Goal: Information Seeking & Learning: Compare options

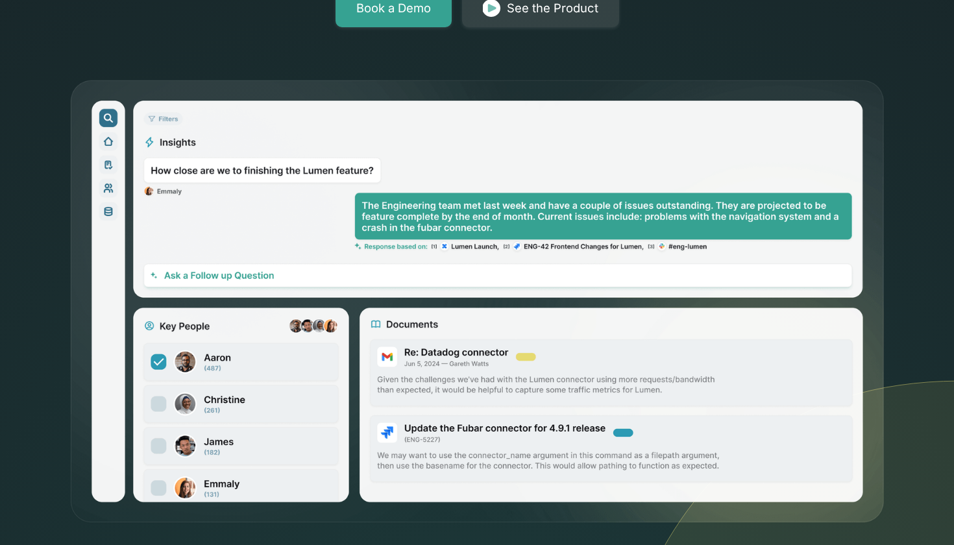
click at [454, 456] on img at bounding box center [477, 302] width 817 height 446
click at [483, 378] on img at bounding box center [477, 302] width 817 height 446
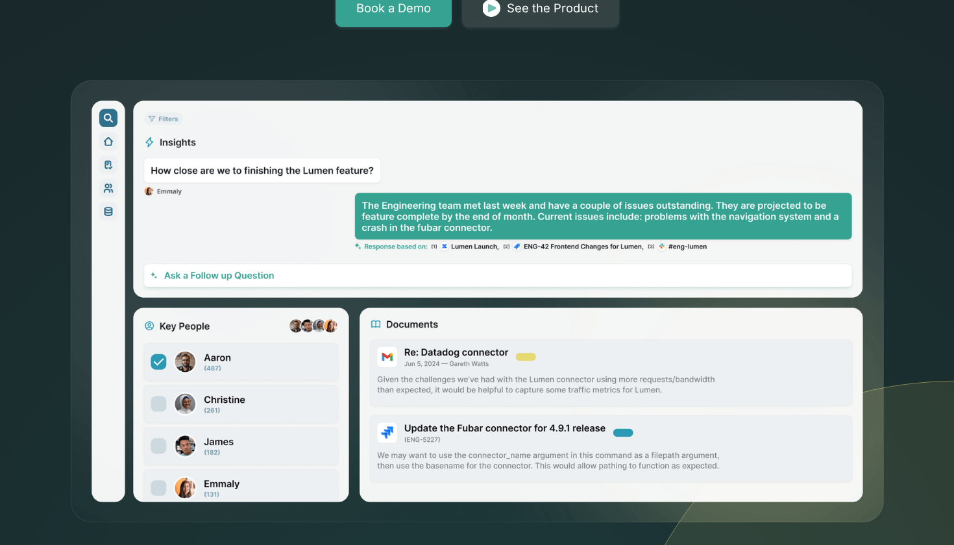
click at [483, 378] on img at bounding box center [477, 302] width 817 height 446
click at [483, 395] on img at bounding box center [477, 302] width 817 height 446
click at [483, 396] on img at bounding box center [477, 302] width 817 height 446
click at [559, 213] on img at bounding box center [477, 302] width 817 height 446
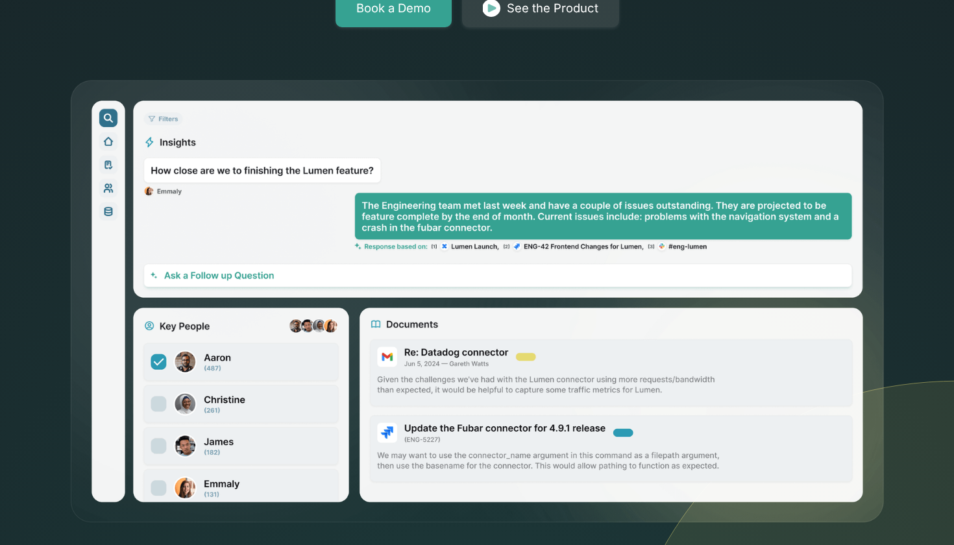
click at [559, 213] on img at bounding box center [477, 302] width 817 height 446
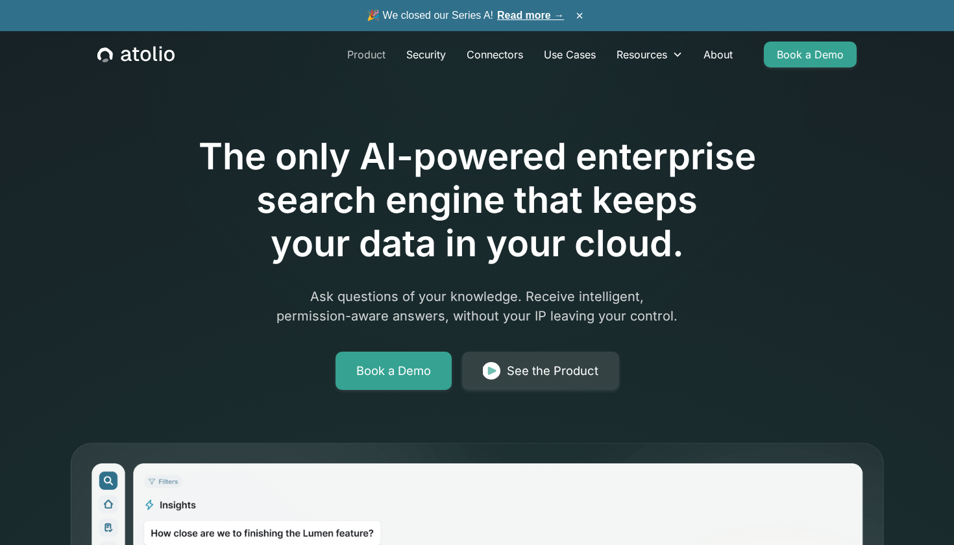
click at [354, 60] on link "Product" at bounding box center [366, 55] width 59 height 26
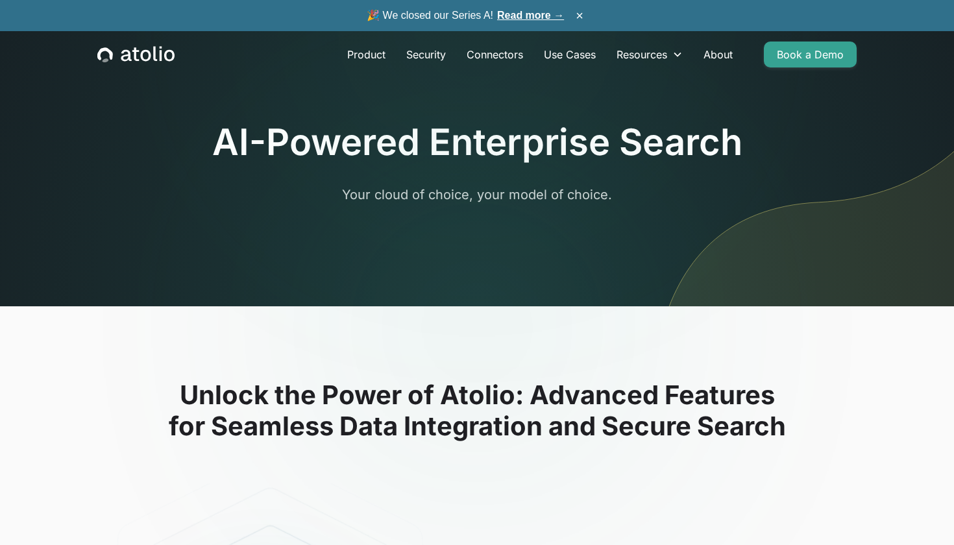
click at [145, 56] on icon "home" at bounding box center [135, 54] width 77 height 17
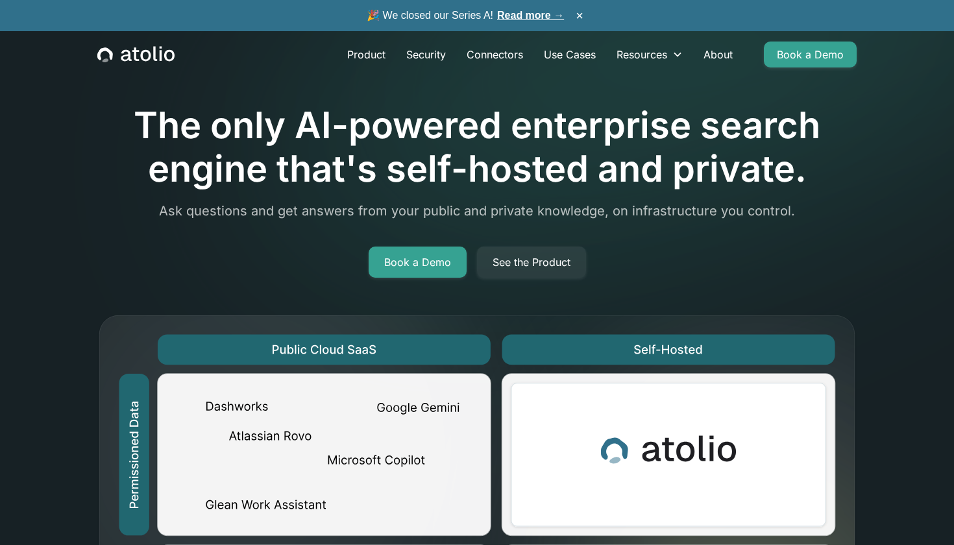
click at [419, 147] on h1 "The only AI-powered enterprise search engine that's self-hosted and private." at bounding box center [476, 147] width 759 height 87
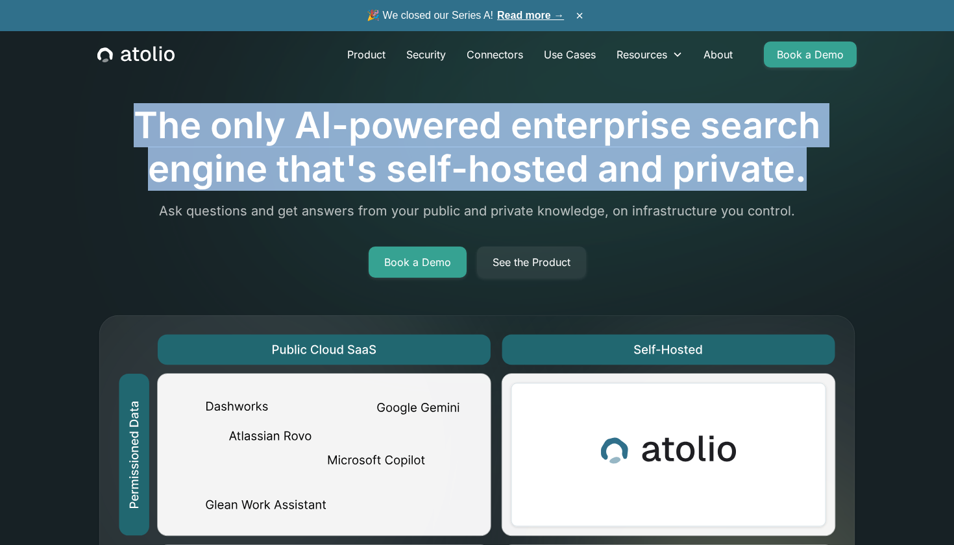
click at [419, 147] on h1 "The only AI-powered enterprise search engine that's self-hosted and private." at bounding box center [476, 147] width 759 height 87
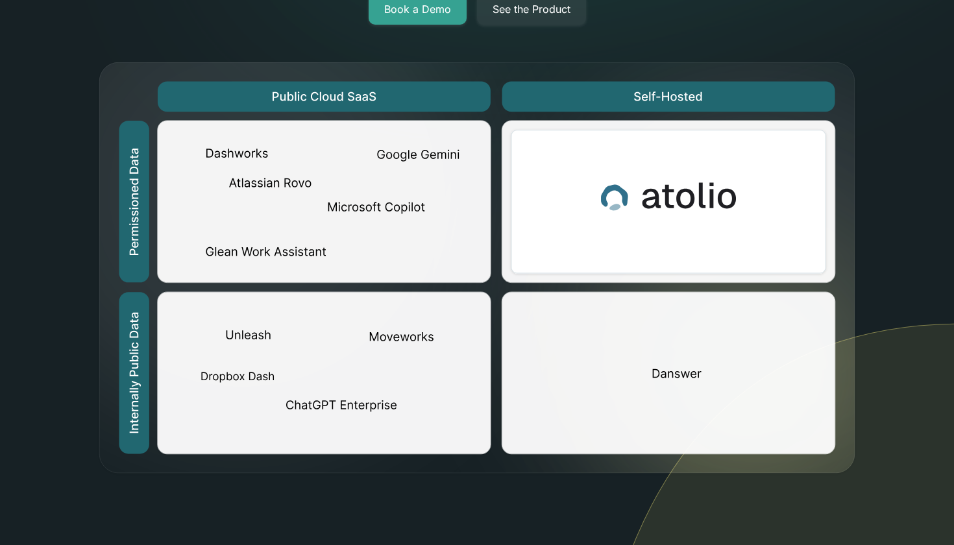
scroll to position [264, 0]
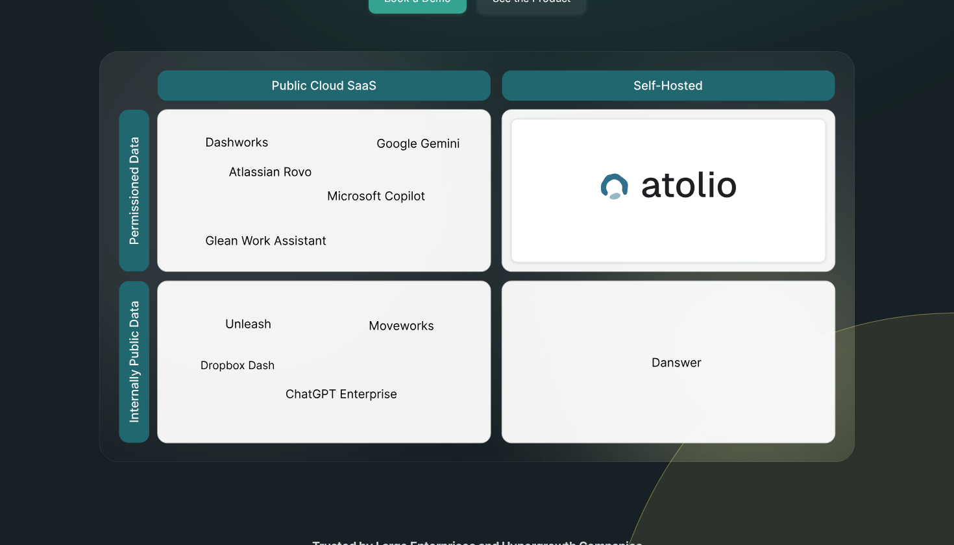
click at [388, 194] on img at bounding box center [476, 257] width 759 height 414
click at [388, 208] on img at bounding box center [476, 257] width 759 height 414
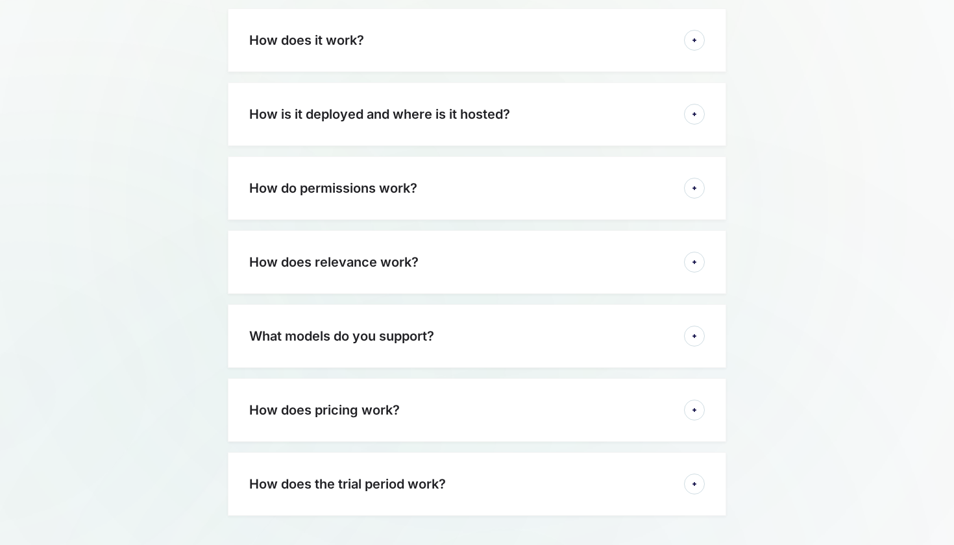
scroll to position [2959, 0]
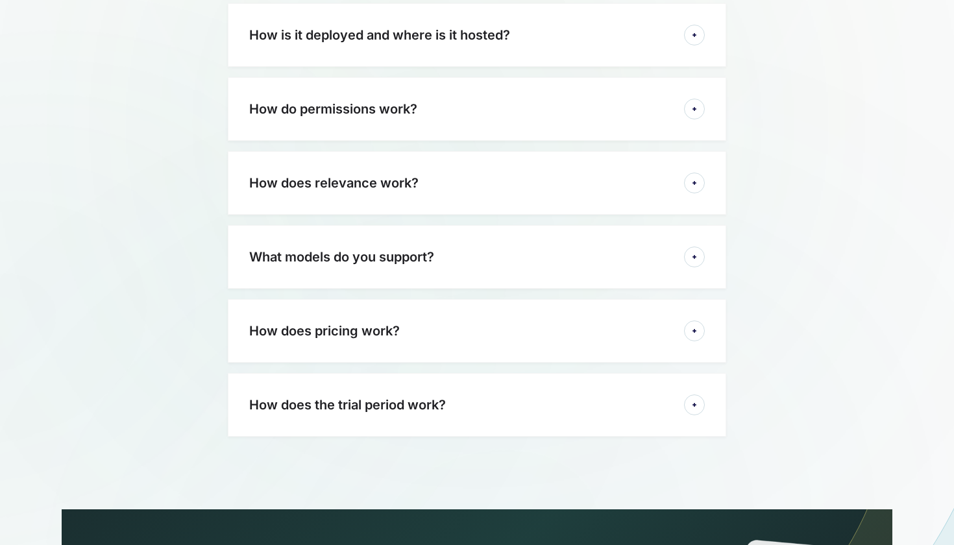
click at [452, 34] on div "How is it deployed and where is it hosted? Atolio is deployed into your own vir…" at bounding box center [477, 35] width 498 height 64
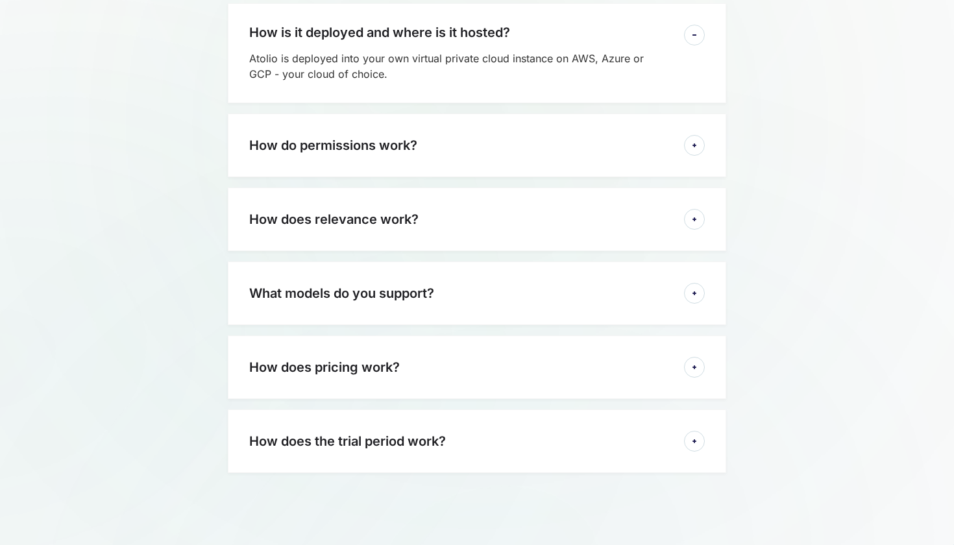
click at [454, 40] on div at bounding box center [458, 45] width 419 height 10
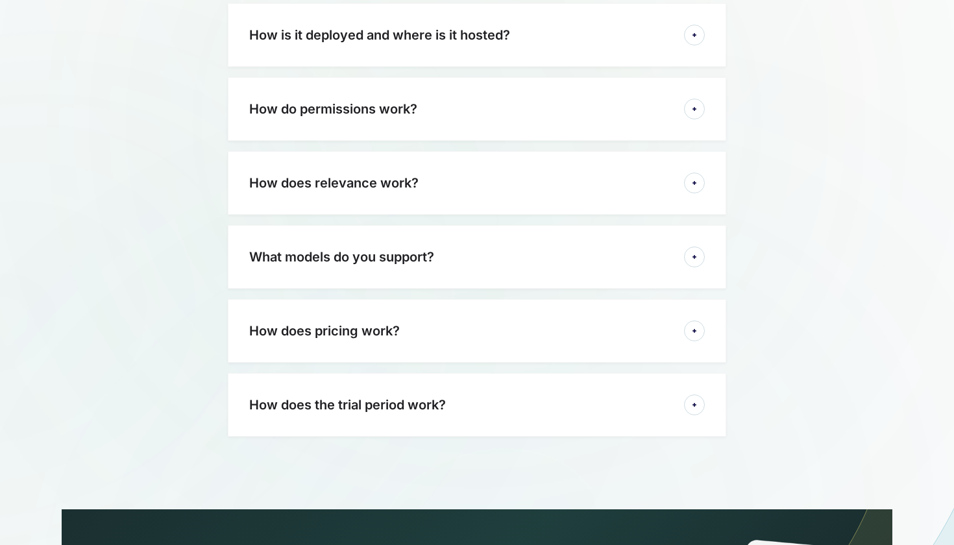
click at [454, 26] on div "How is it deployed and where is it hosted? Atolio is deployed into your own vir…" at bounding box center [477, 35] width 498 height 64
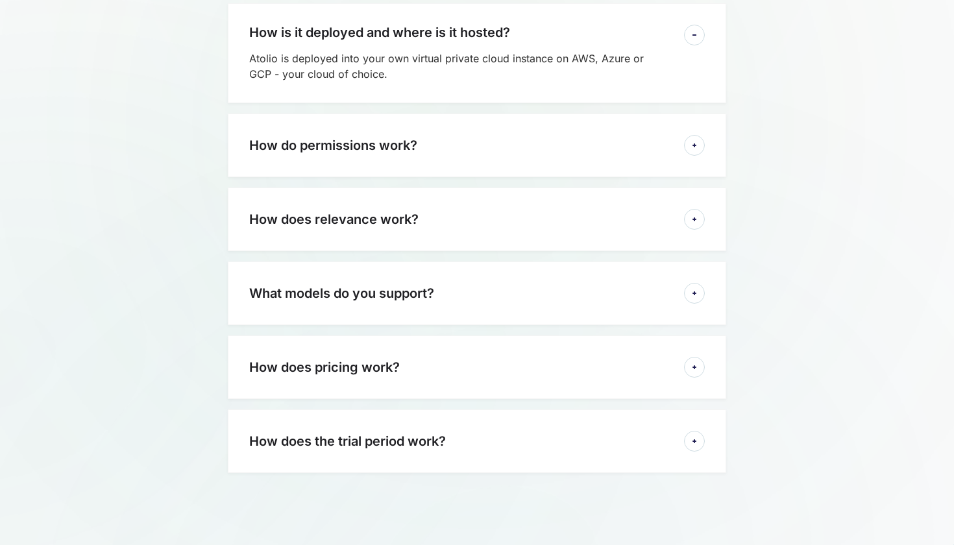
click at [454, 40] on div at bounding box center [458, 45] width 419 height 10
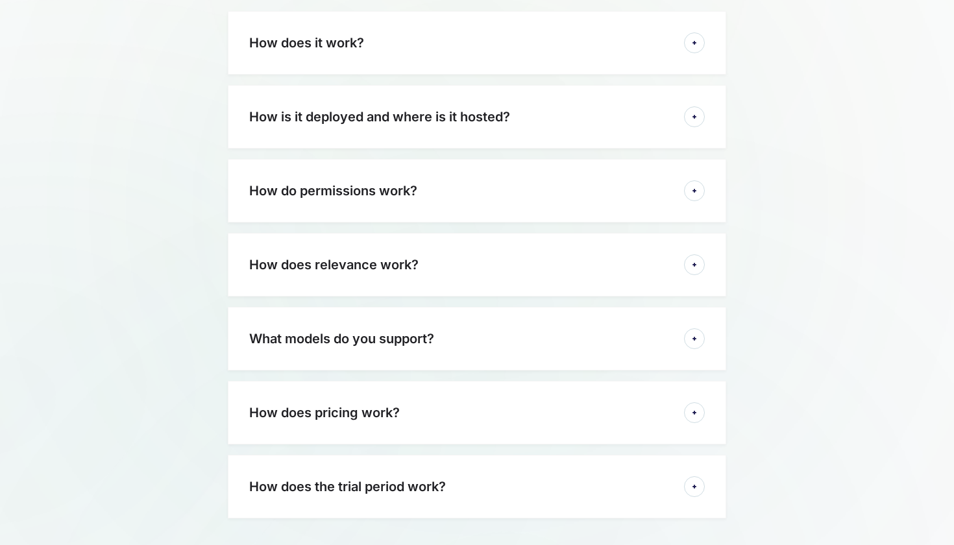
scroll to position [2800, 0]
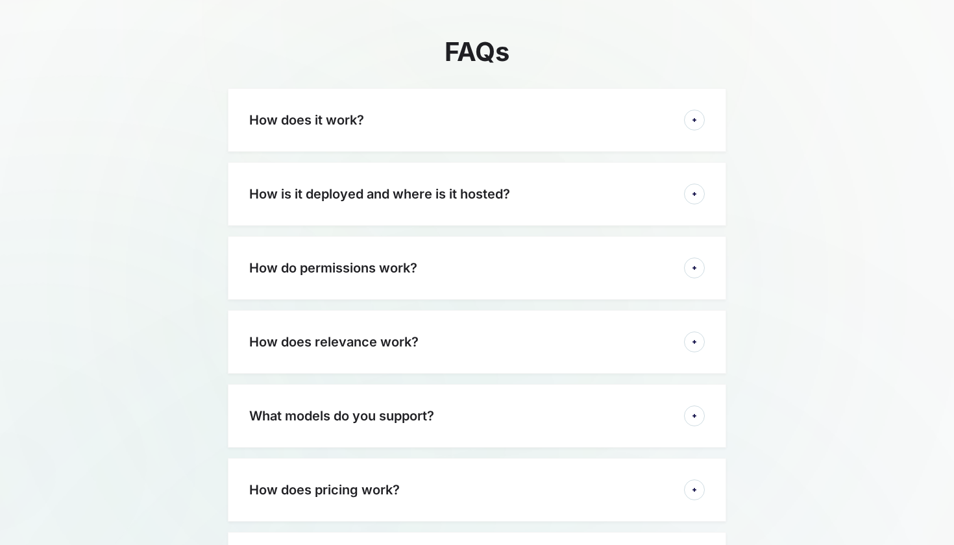
click at [489, 184] on div "How is it deployed and where is it hosted? Atolio is deployed into your own vir…" at bounding box center [477, 194] width 498 height 64
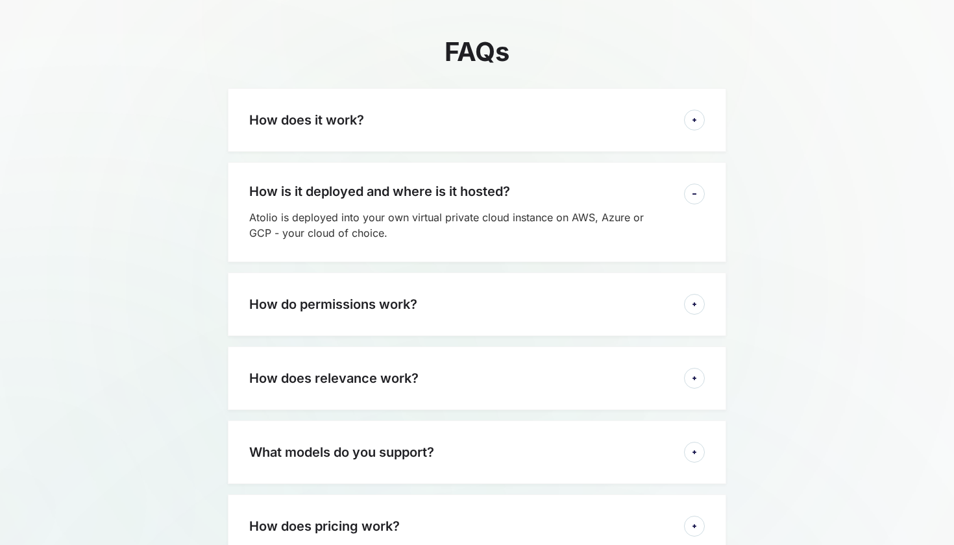
click at [489, 199] on div at bounding box center [458, 204] width 419 height 10
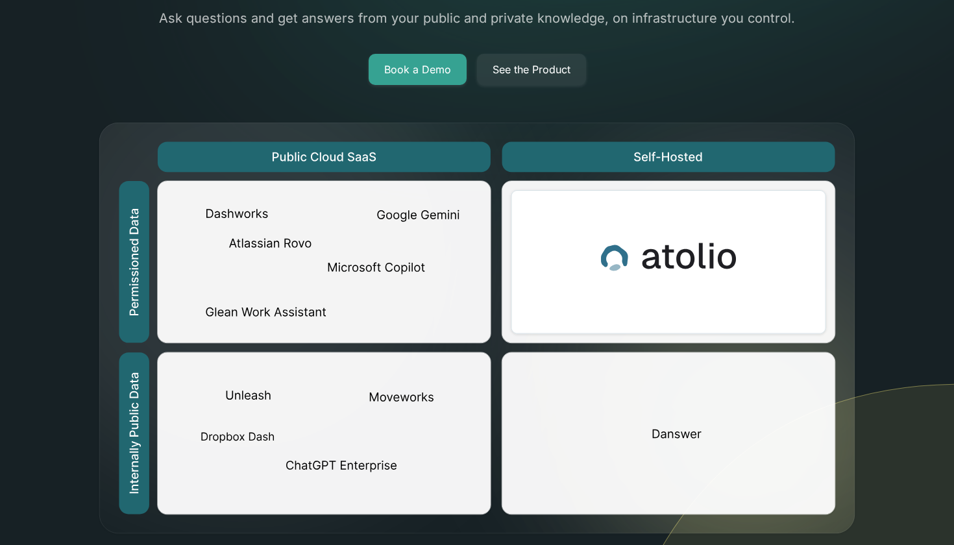
scroll to position [193, 0]
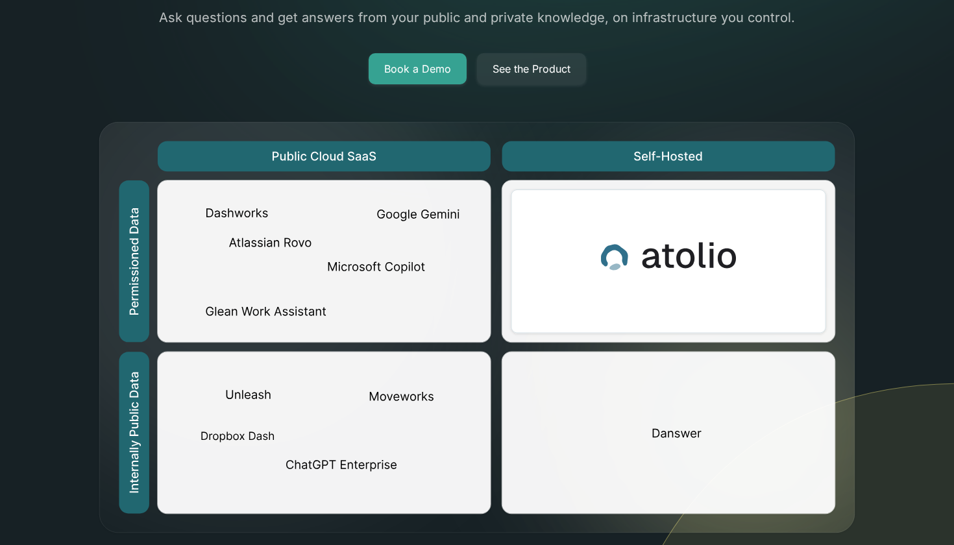
click at [346, 158] on img at bounding box center [476, 328] width 759 height 414
click at [330, 158] on img at bounding box center [476, 328] width 759 height 414
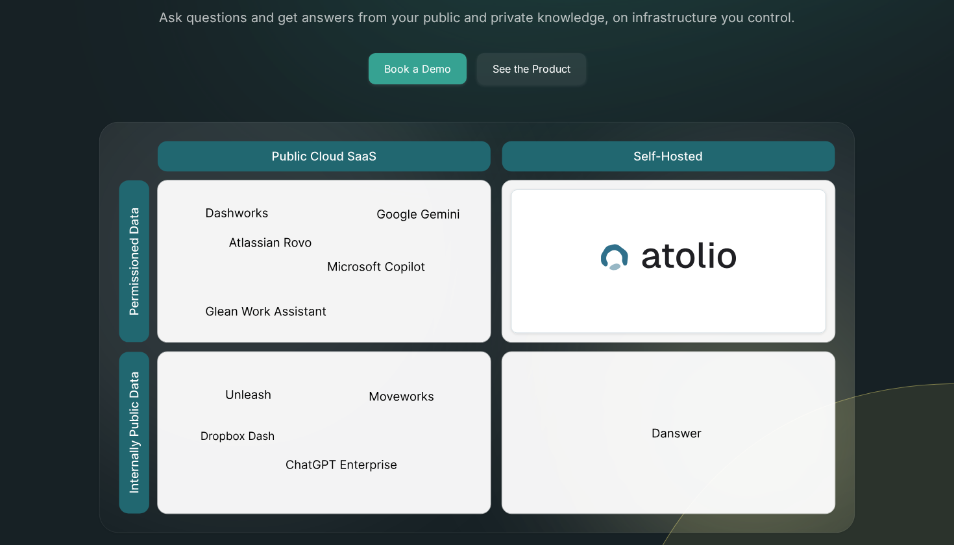
click at [292, 151] on img at bounding box center [476, 328] width 759 height 414
click at [291, 154] on img at bounding box center [476, 328] width 759 height 414
click at [385, 156] on img at bounding box center [476, 328] width 759 height 414
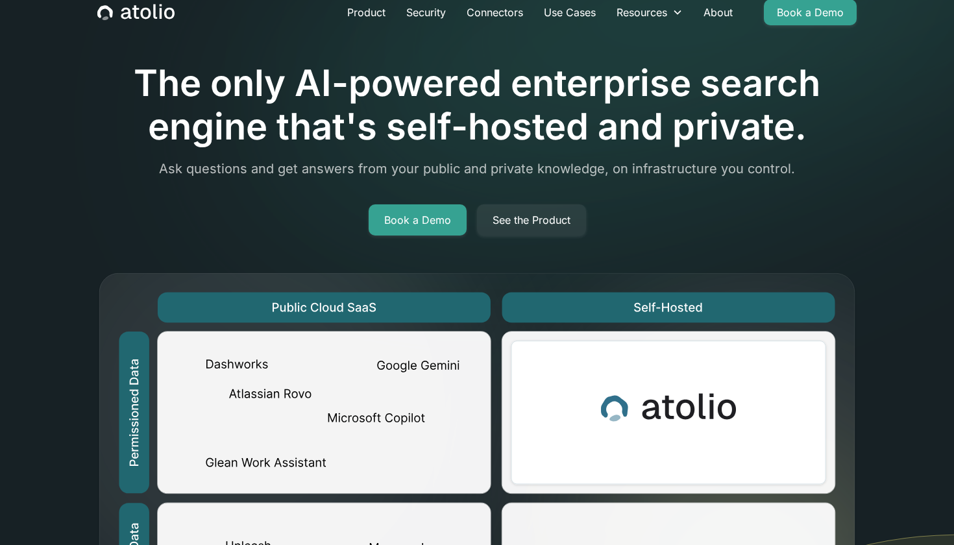
scroll to position [46, 0]
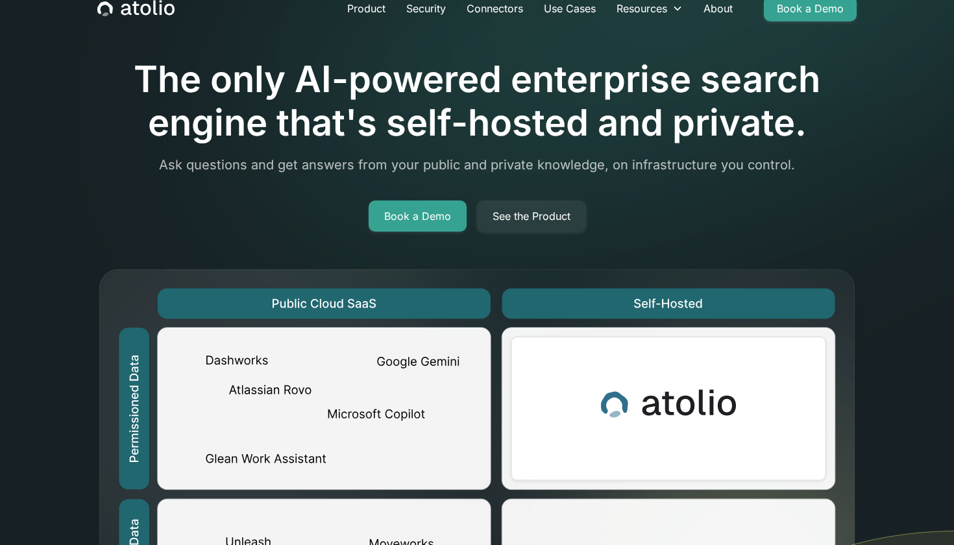
click at [385, 157] on p "Ask questions and get answers from your public and private knowledge, on infras…" at bounding box center [476, 164] width 759 height 19
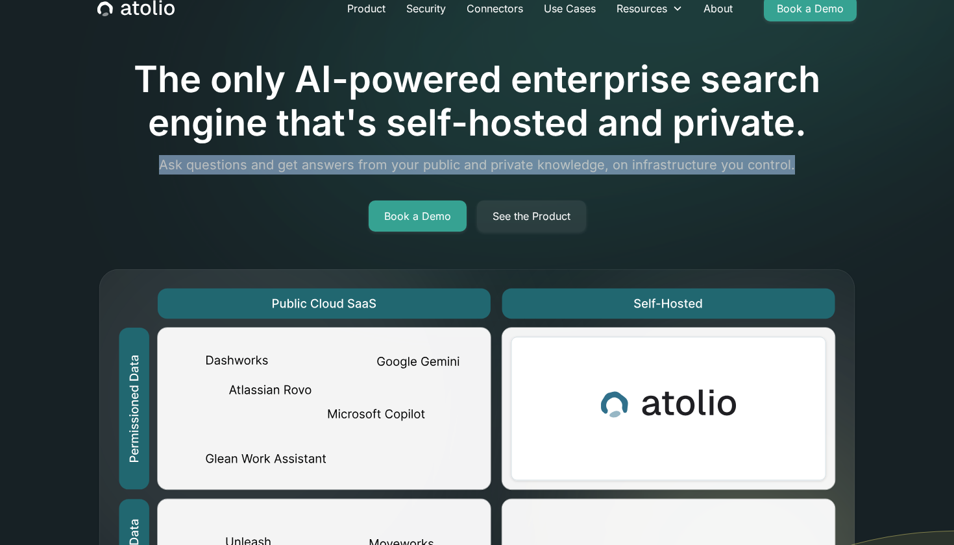
click at [385, 157] on p "Ask questions and get answers from your public and private knowledge, on infras…" at bounding box center [476, 164] width 759 height 19
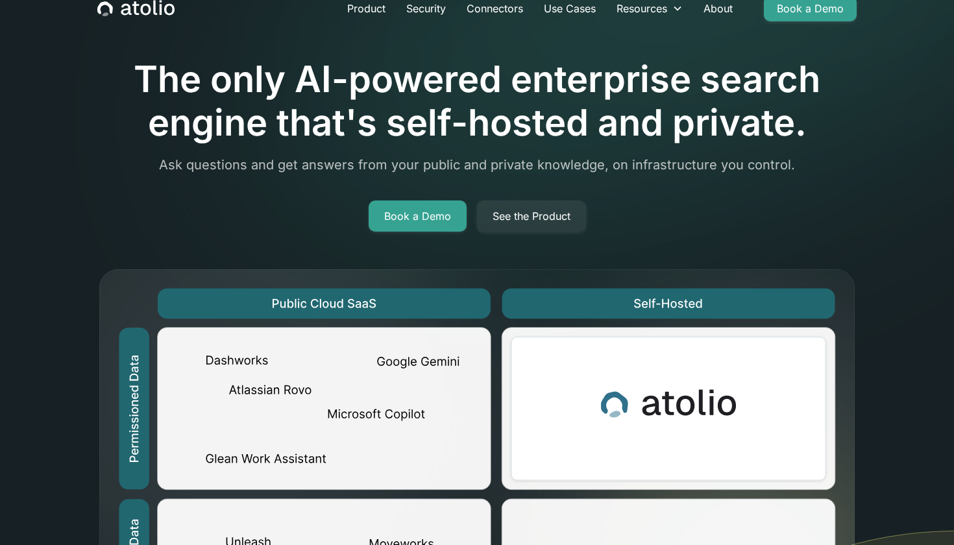
click at [385, 156] on p "Ask questions and get answers from your public and private knowledge, on infras…" at bounding box center [476, 164] width 759 height 19
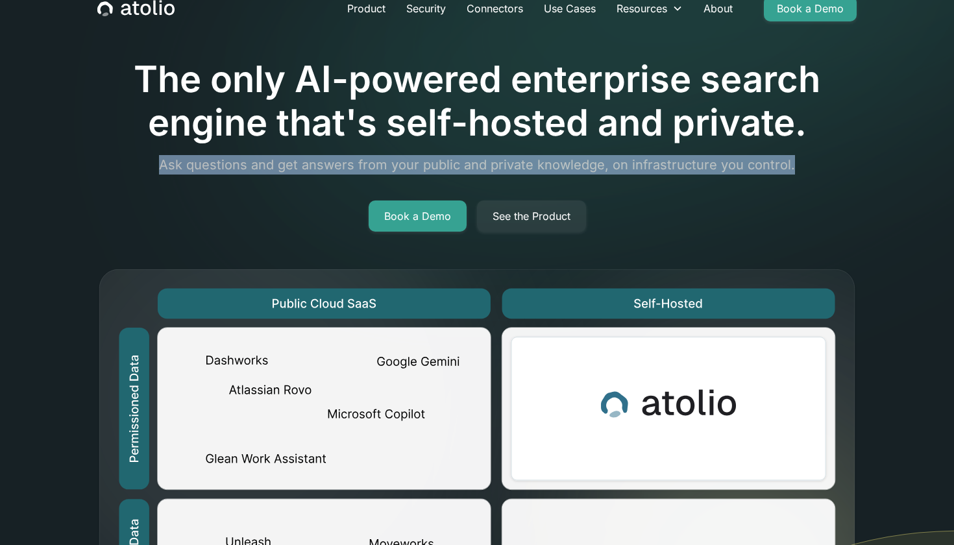
click at [385, 156] on p "Ask questions and get answers from your public and private knowledge, on infras…" at bounding box center [476, 164] width 759 height 19
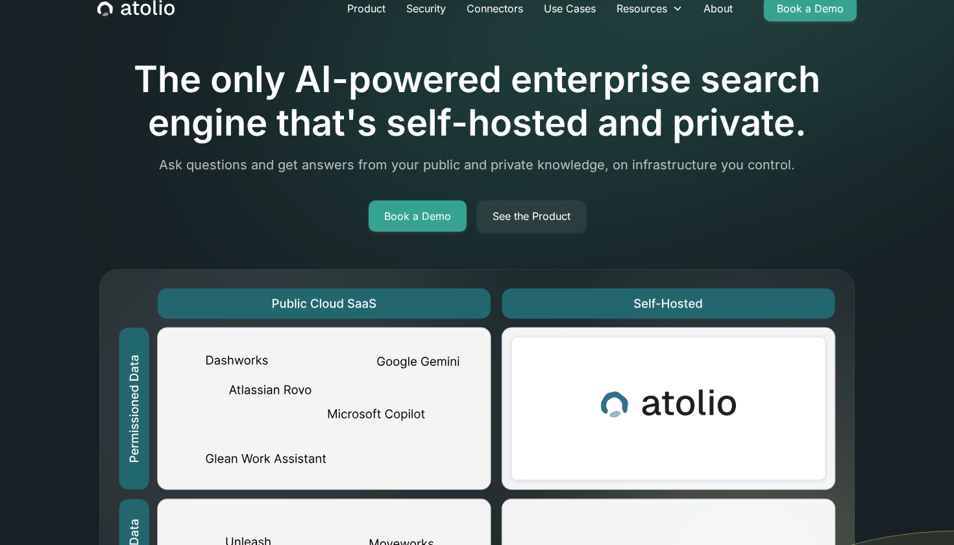
click at [403, 108] on h1 "The only AI-powered enterprise search engine that's self-hosted and private." at bounding box center [476, 101] width 759 height 87
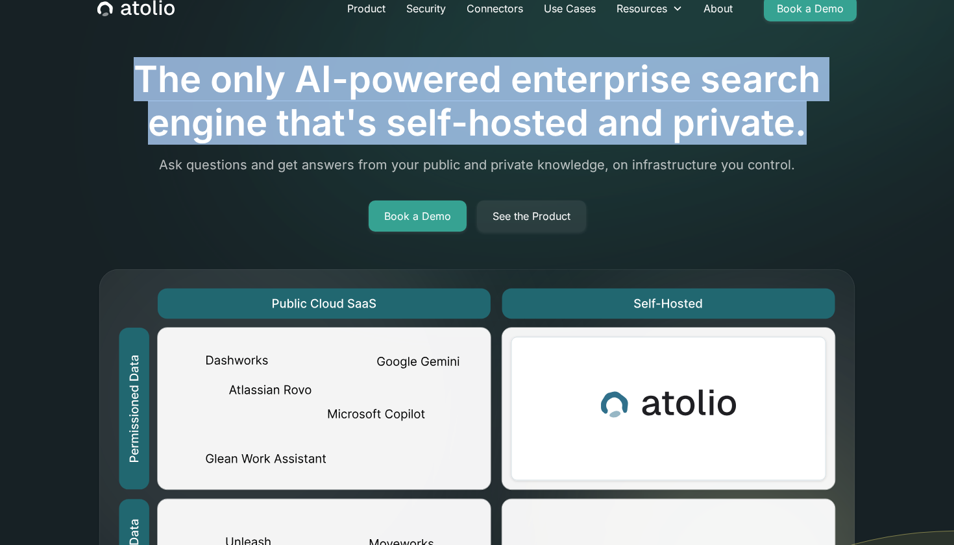
click at [403, 108] on h1 "The only AI-powered enterprise search engine that's self-hosted and private." at bounding box center [476, 101] width 759 height 87
click at [405, 119] on h1 "The only AI-powered enterprise search engine that's self-hosted and private." at bounding box center [476, 101] width 759 height 87
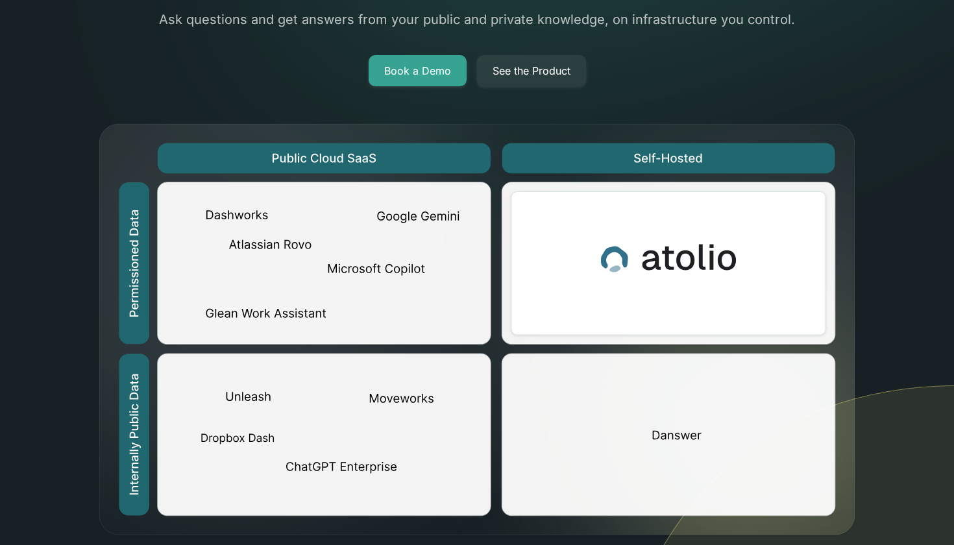
scroll to position [191, 0]
click at [280, 319] on img at bounding box center [476, 330] width 759 height 414
click at [267, 315] on img at bounding box center [476, 330] width 759 height 414
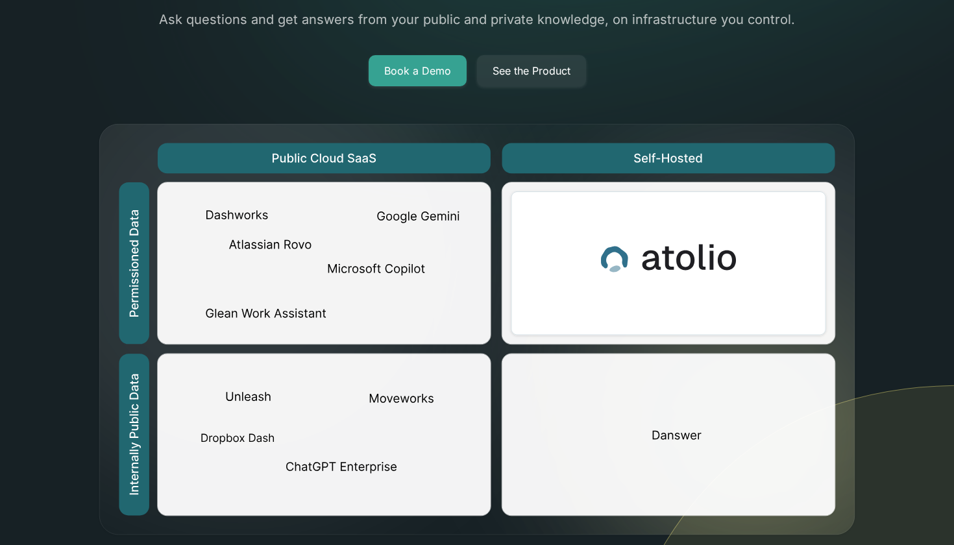
click at [267, 315] on img at bounding box center [476, 330] width 759 height 414
click at [229, 315] on img at bounding box center [476, 330] width 759 height 414
